Goal: Navigation & Orientation: Find specific page/section

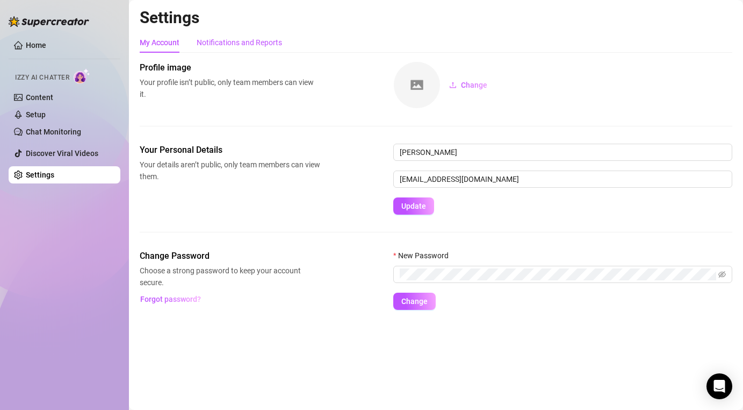
click at [269, 43] on div "Notifications and Reports" at bounding box center [239, 43] width 85 height 12
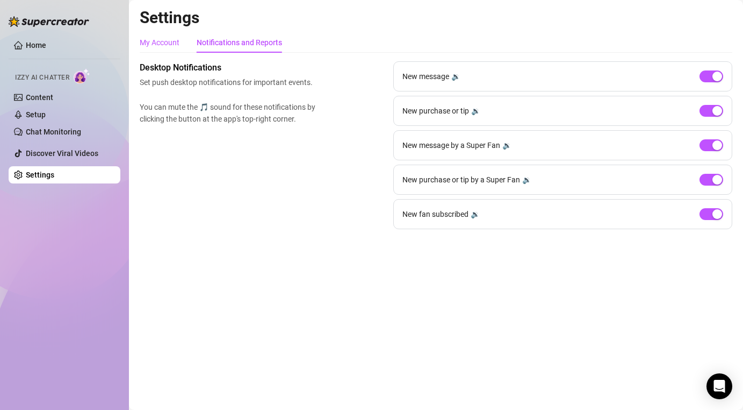
click at [161, 39] on div "My Account" at bounding box center [160, 43] width 40 height 12
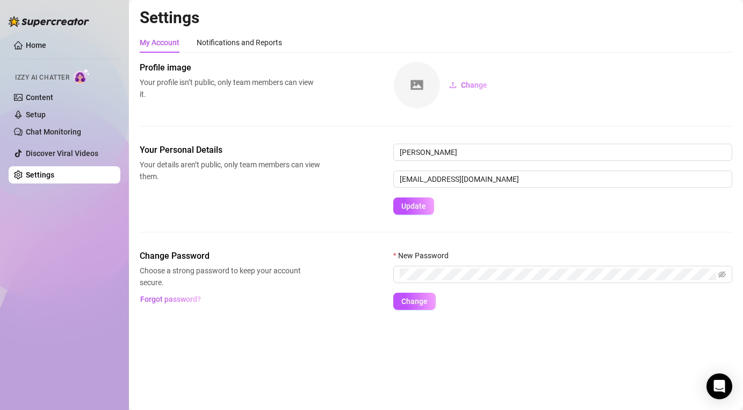
click at [71, 76] on div "Izzy AI Chatter" at bounding box center [63, 76] width 97 height 16
click at [42, 43] on link "Home" at bounding box center [36, 45] width 20 height 9
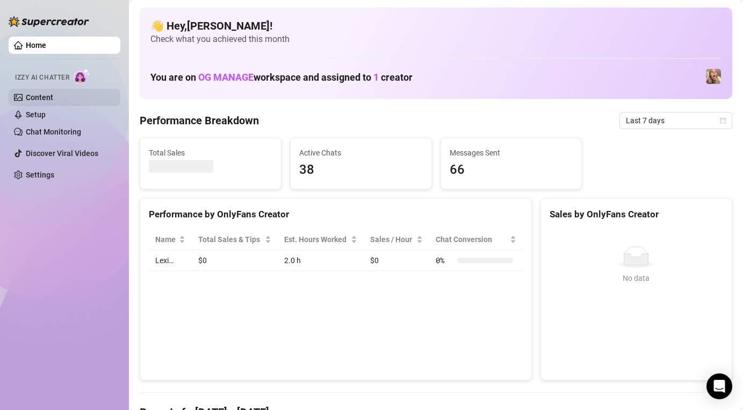
click at [51, 100] on link "Content" at bounding box center [39, 97] width 27 height 9
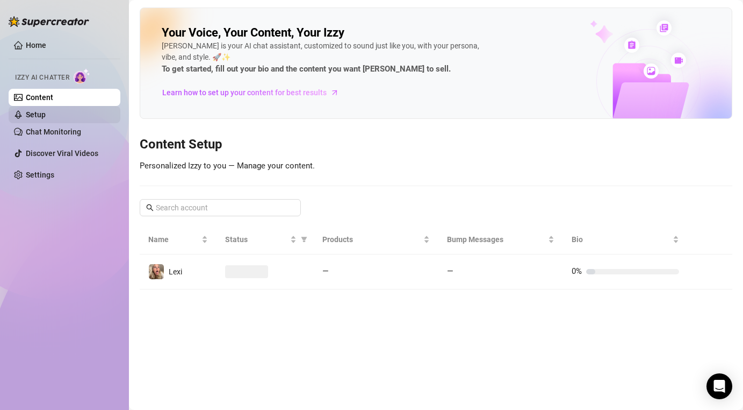
click at [46, 119] on link "Setup" at bounding box center [36, 114] width 20 height 9
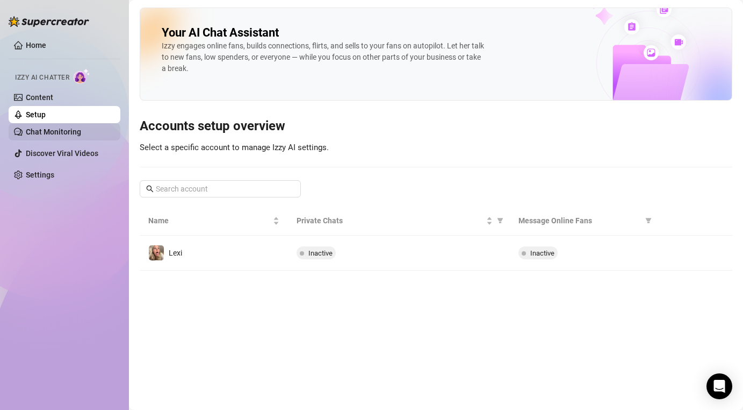
click at [47, 127] on link "Chat Monitoring" at bounding box center [53, 131] width 55 height 9
